Goal: Information Seeking & Learning: Learn about a topic

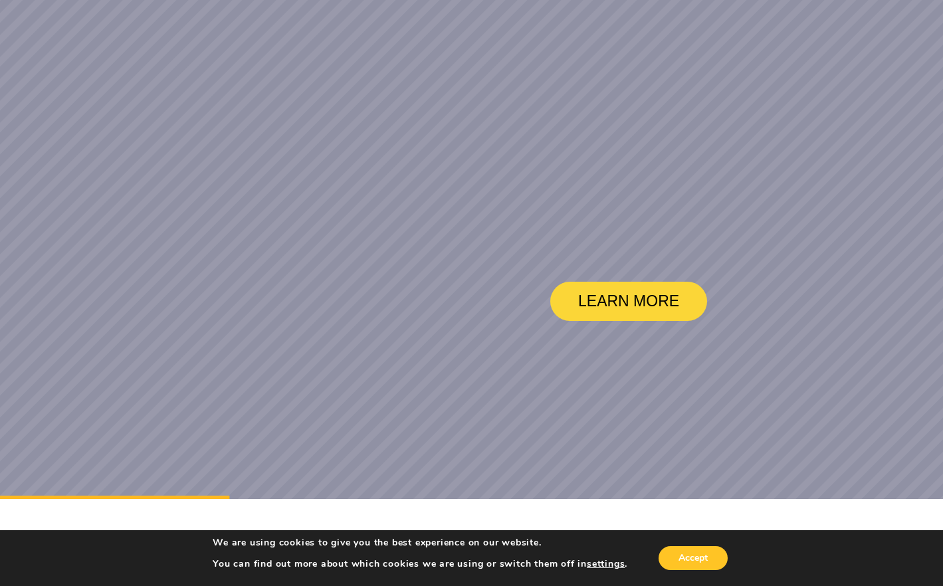
scroll to position [266, 0]
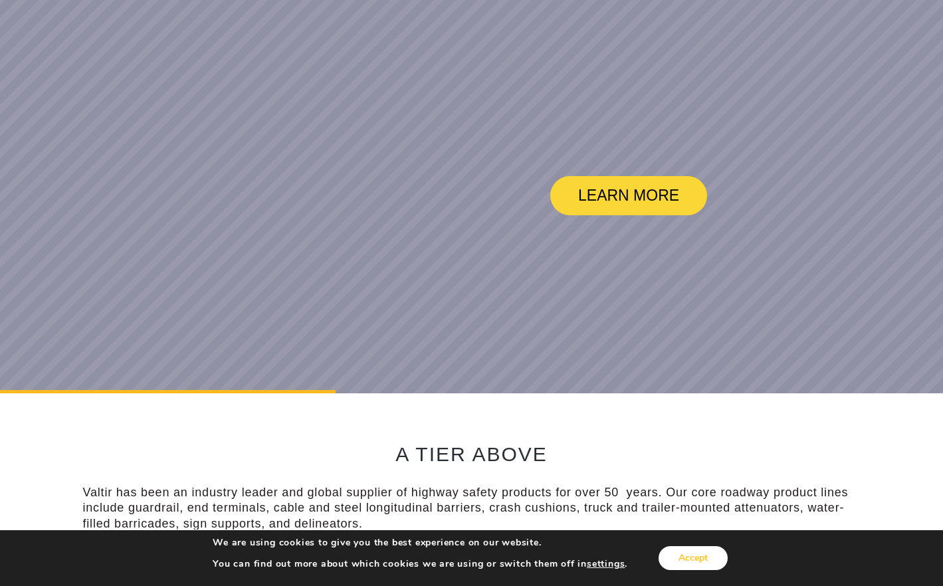
click at [680, 564] on button "Accept" at bounding box center [692, 558] width 69 height 24
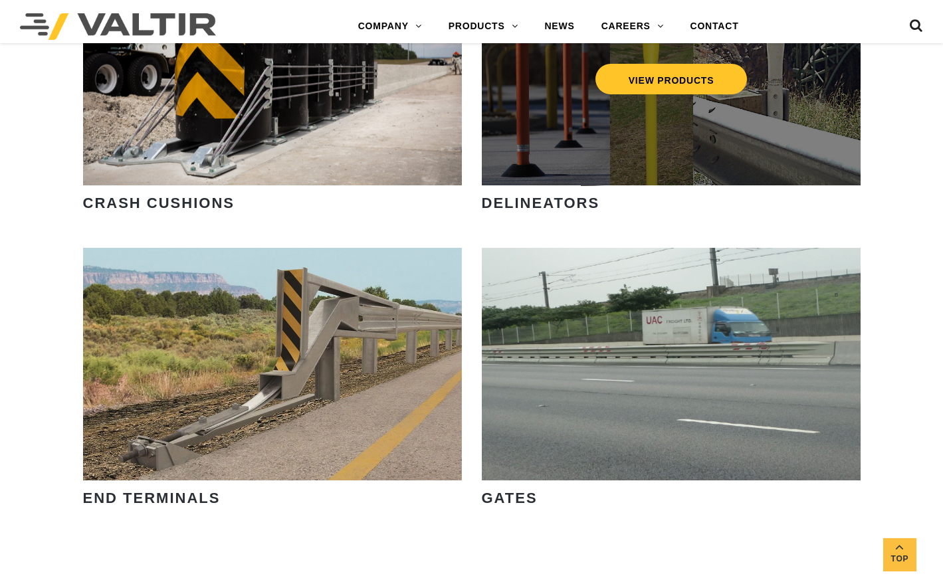
scroll to position [1262, 0]
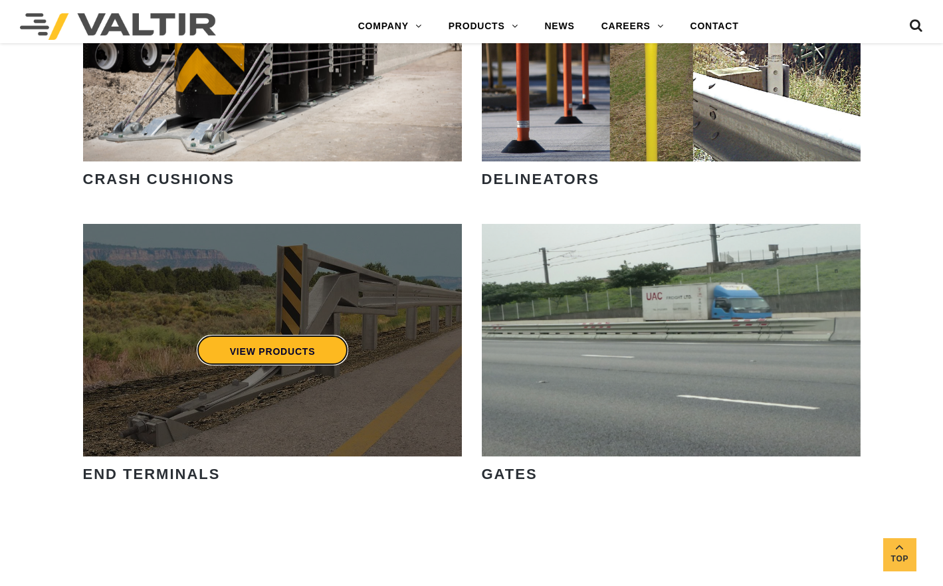
click at [285, 349] on link "VIEW PRODUCTS" at bounding box center [272, 350] width 152 height 31
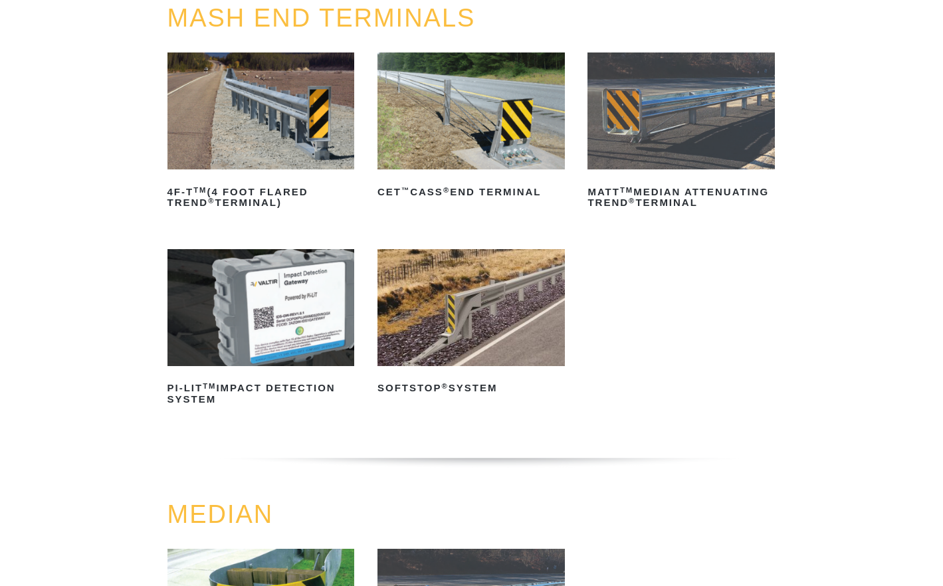
scroll to position [199, 0]
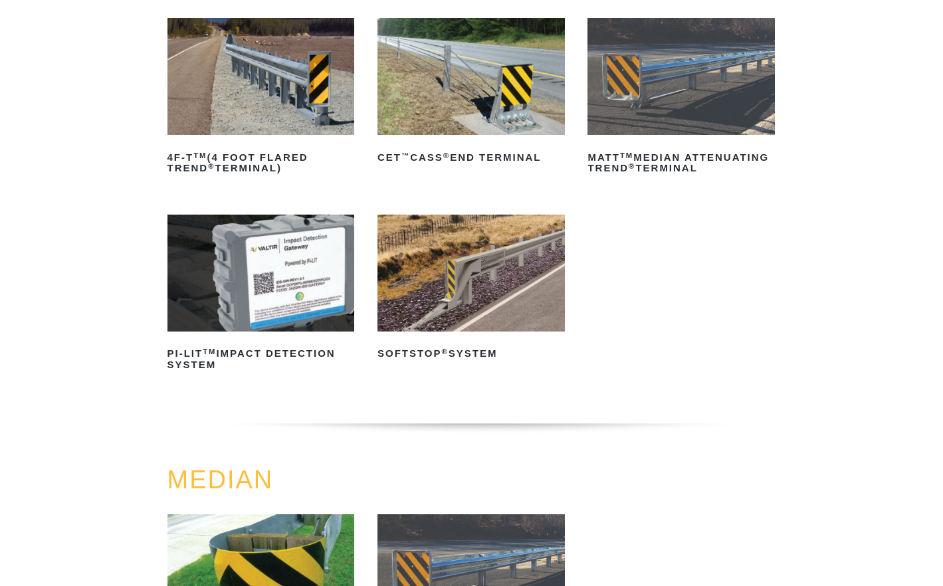
click at [479, 276] on img at bounding box center [470, 273] width 187 height 117
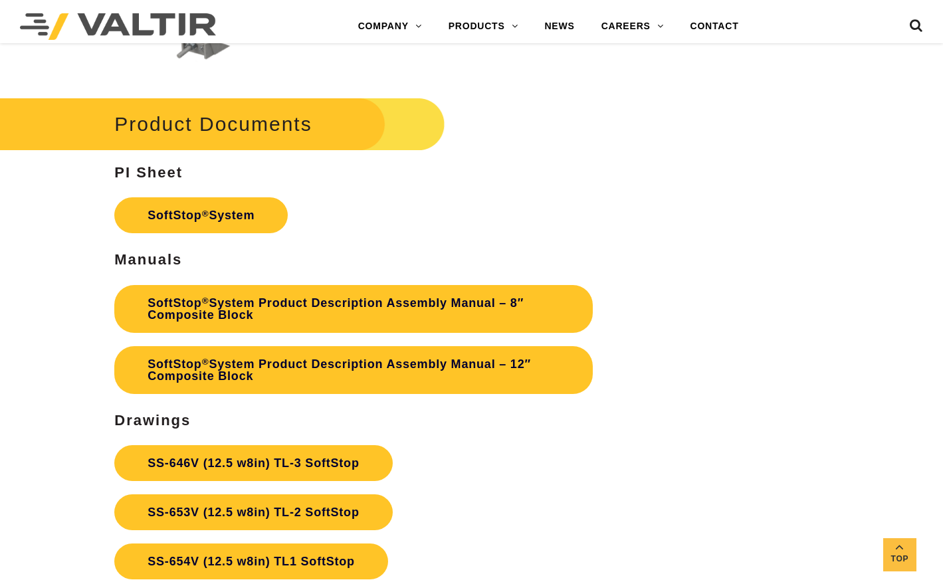
scroll to position [3621, 0]
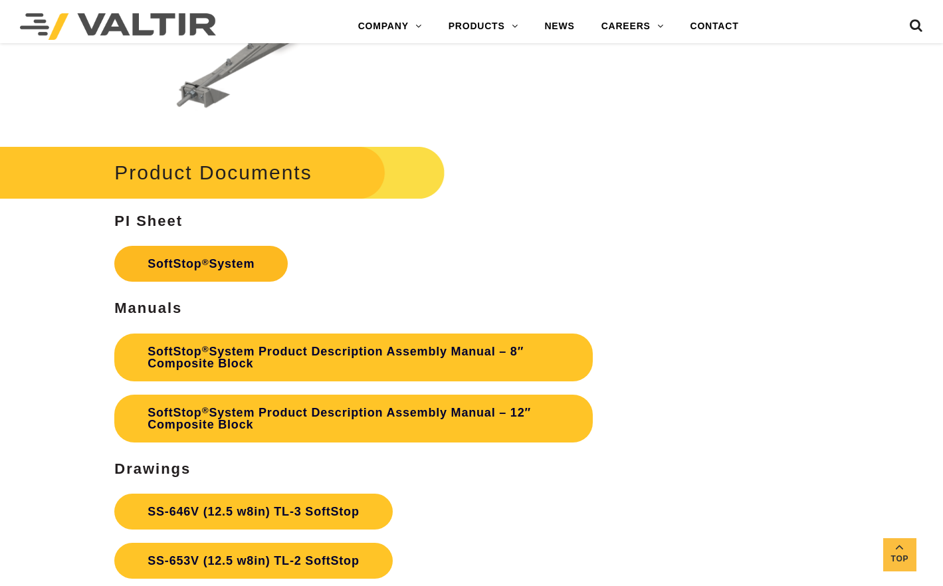
click at [207, 258] on sup "®" at bounding box center [205, 262] width 7 height 10
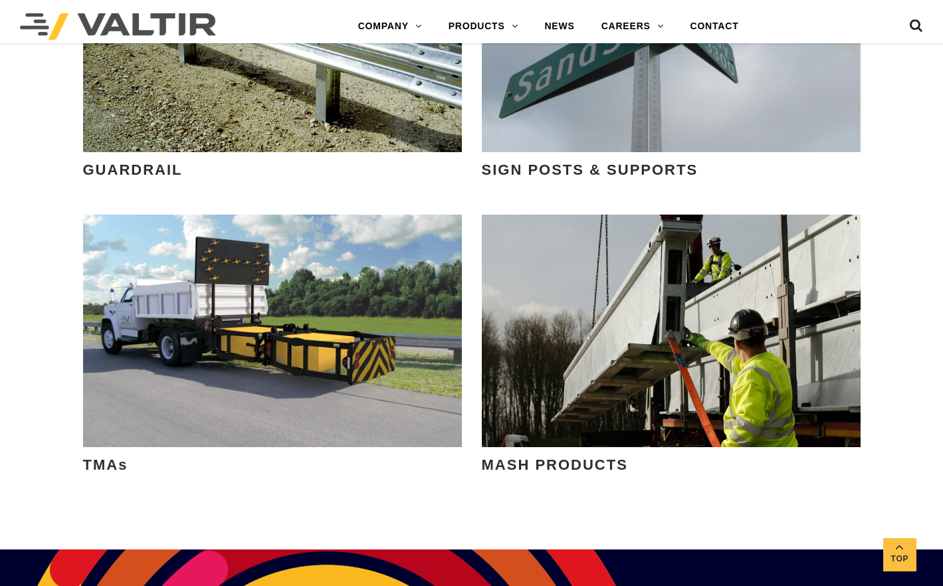
scroll to position [1860, 0]
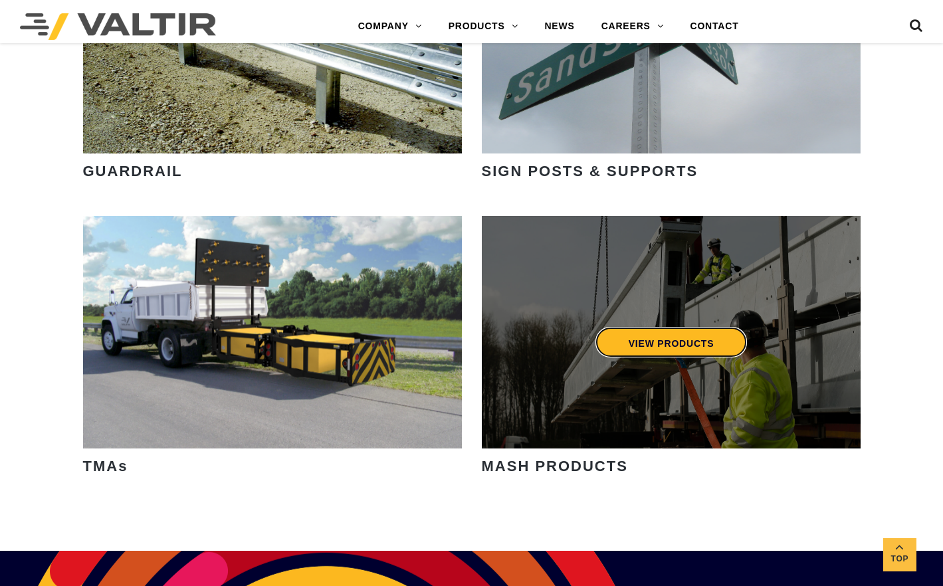
click at [654, 343] on link "VIEW PRODUCTS" at bounding box center [671, 342] width 152 height 31
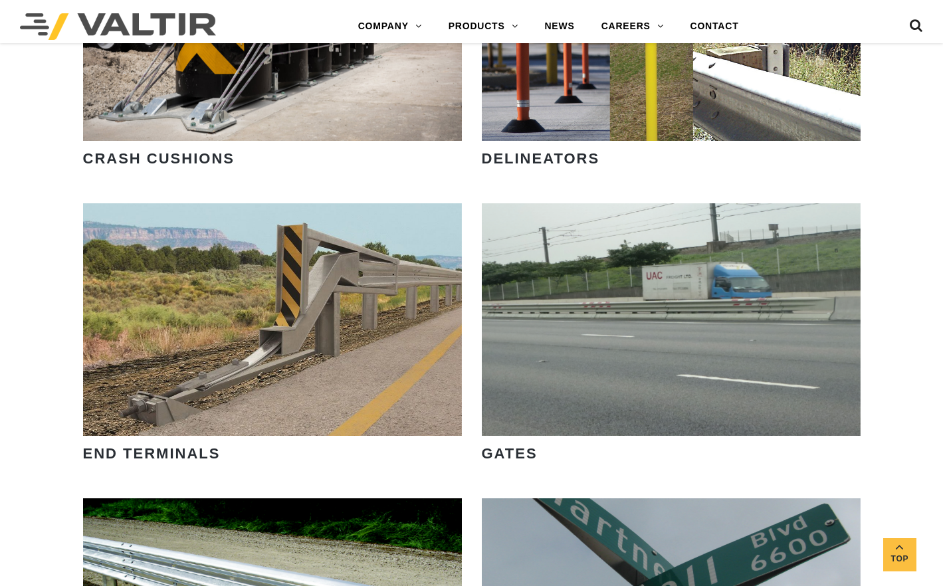
scroll to position [1262, 0]
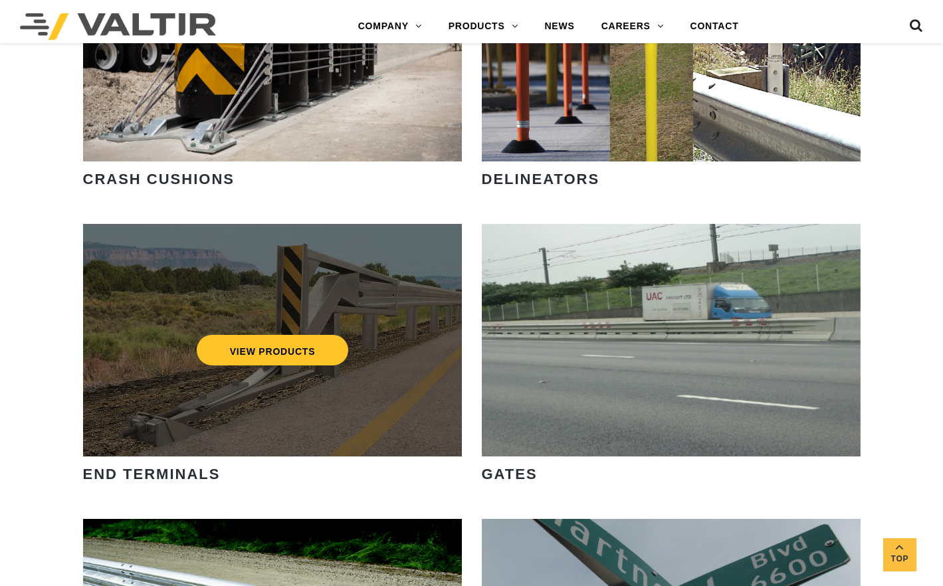
click at [250, 297] on div "VIEW PRODUCTS" at bounding box center [272, 340] width 379 height 232
click at [257, 350] on link "VIEW PRODUCTS" at bounding box center [272, 350] width 152 height 31
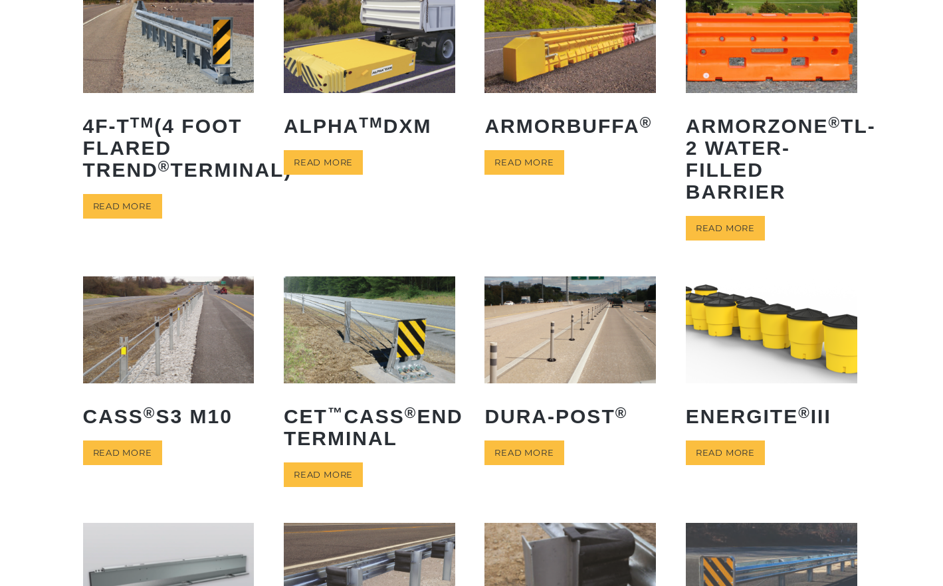
scroll to position [133, 0]
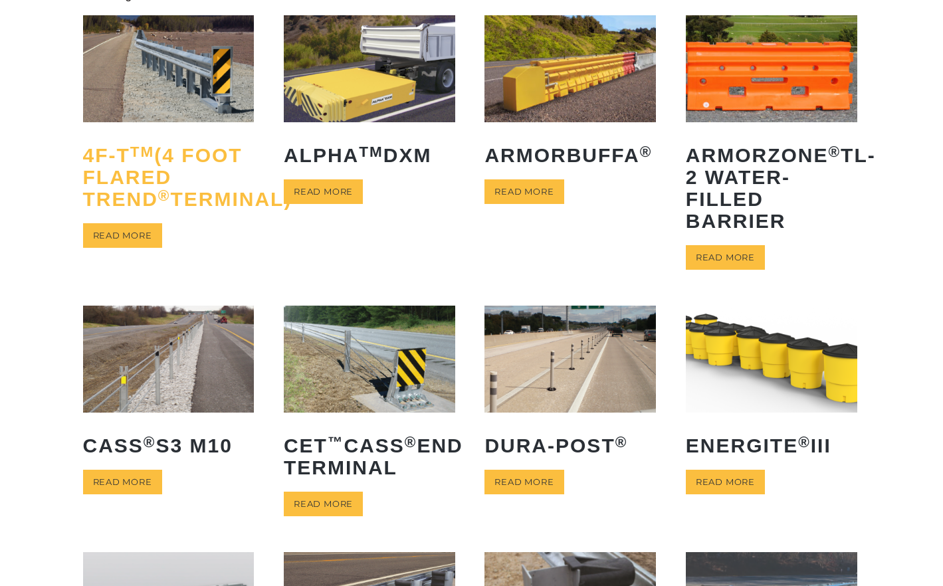
click at [135, 157] on sup "TM" at bounding box center [142, 151] width 25 height 17
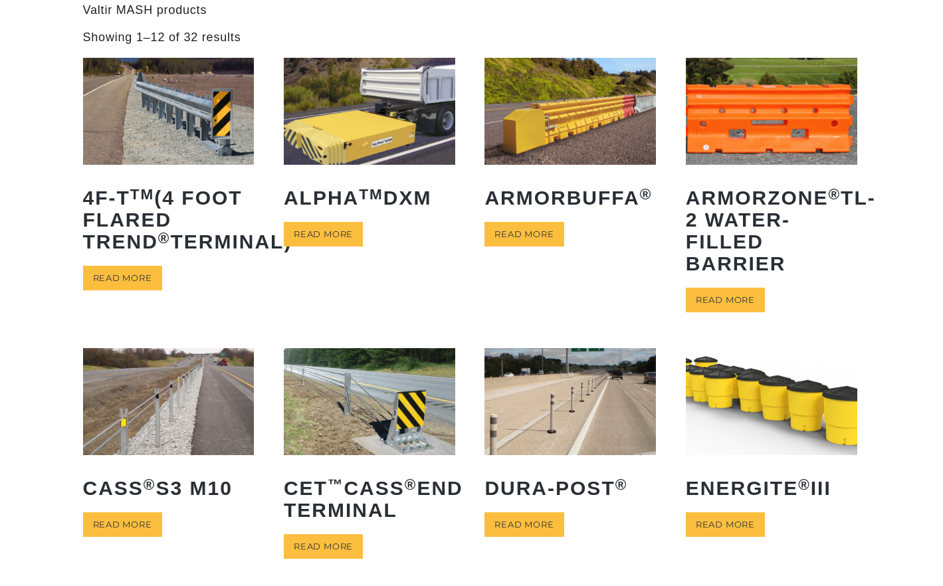
scroll to position [0, 0]
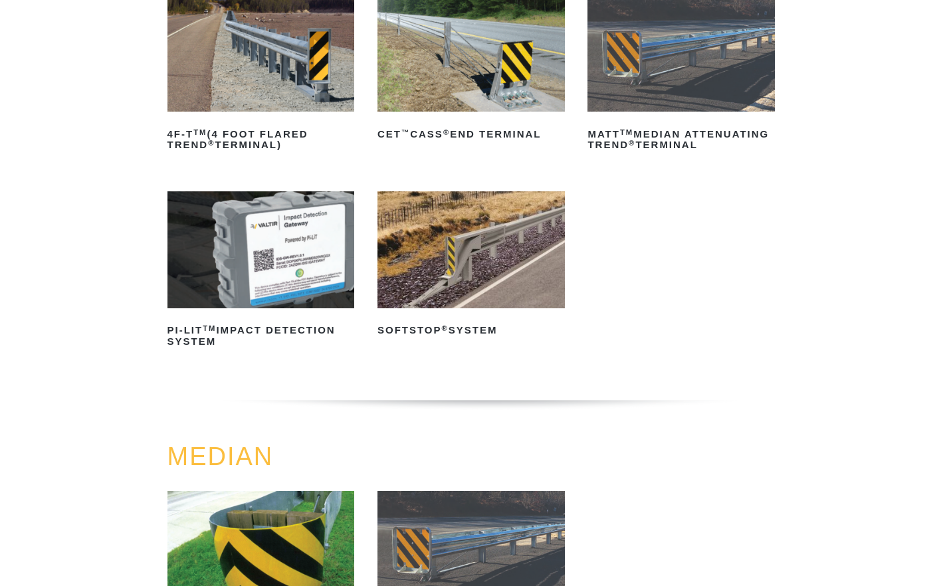
scroll to position [199, 0]
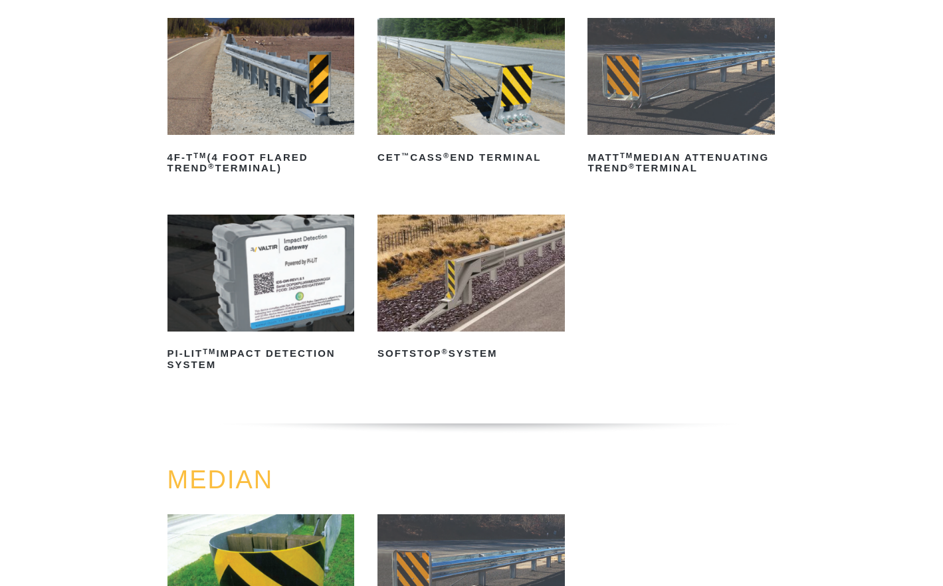
click at [458, 290] on img at bounding box center [470, 273] width 187 height 117
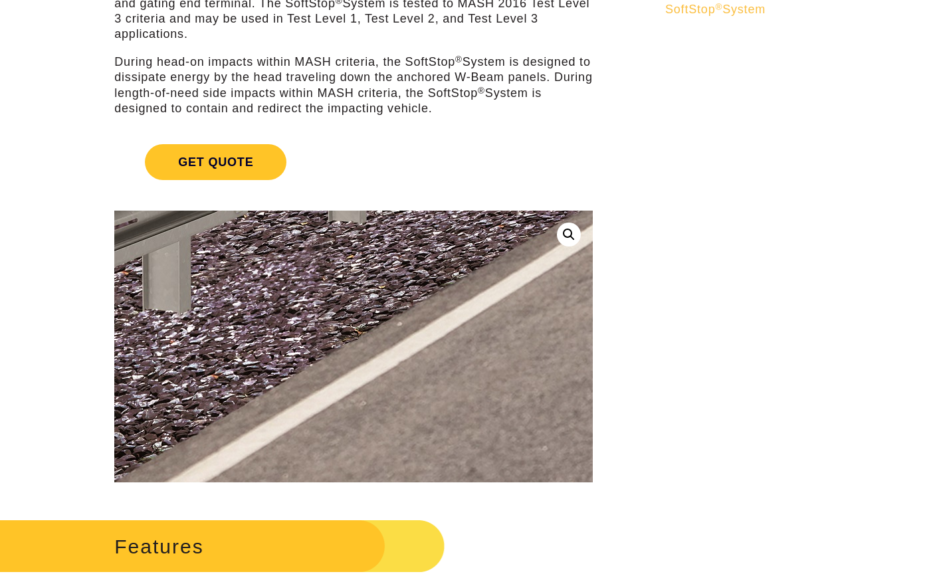
scroll to position [133, 0]
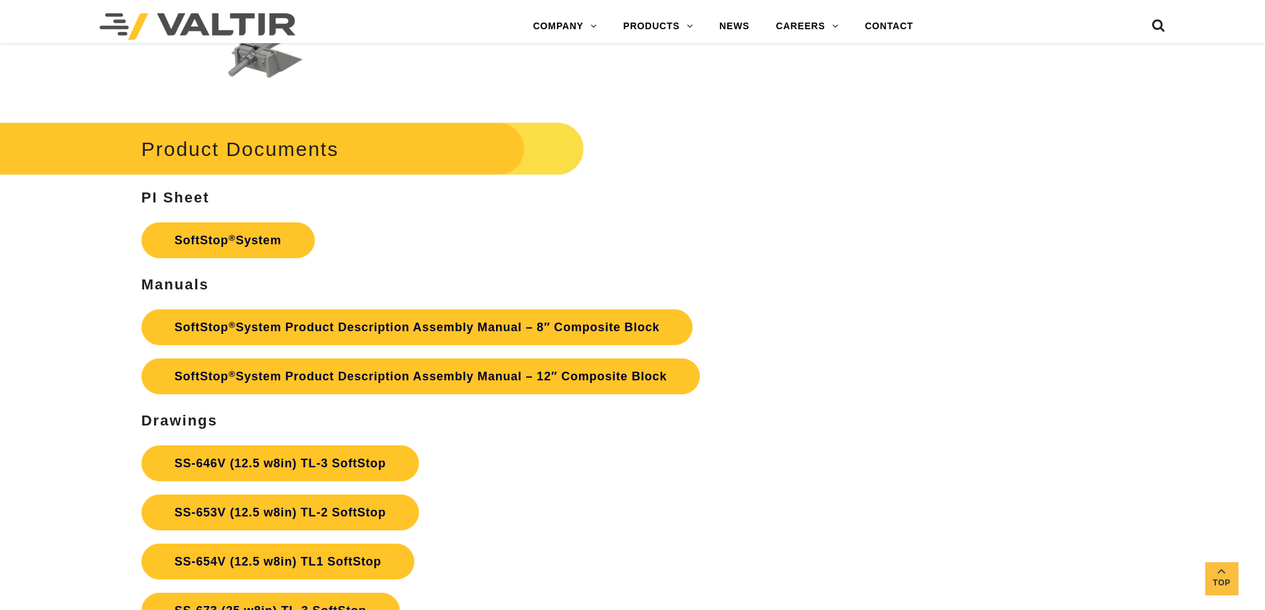
scroll to position [4642, 0]
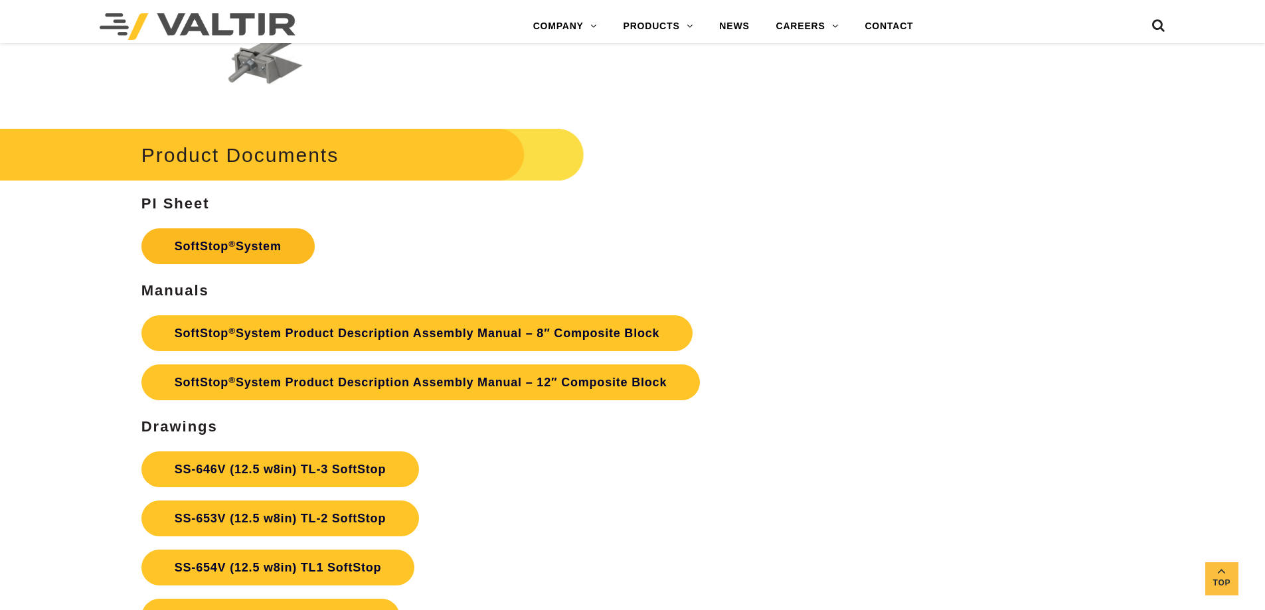
click at [221, 245] on link "SoftStop ® System" at bounding box center [227, 247] width 173 height 36
